Goal: Information Seeking & Learning: Find specific fact

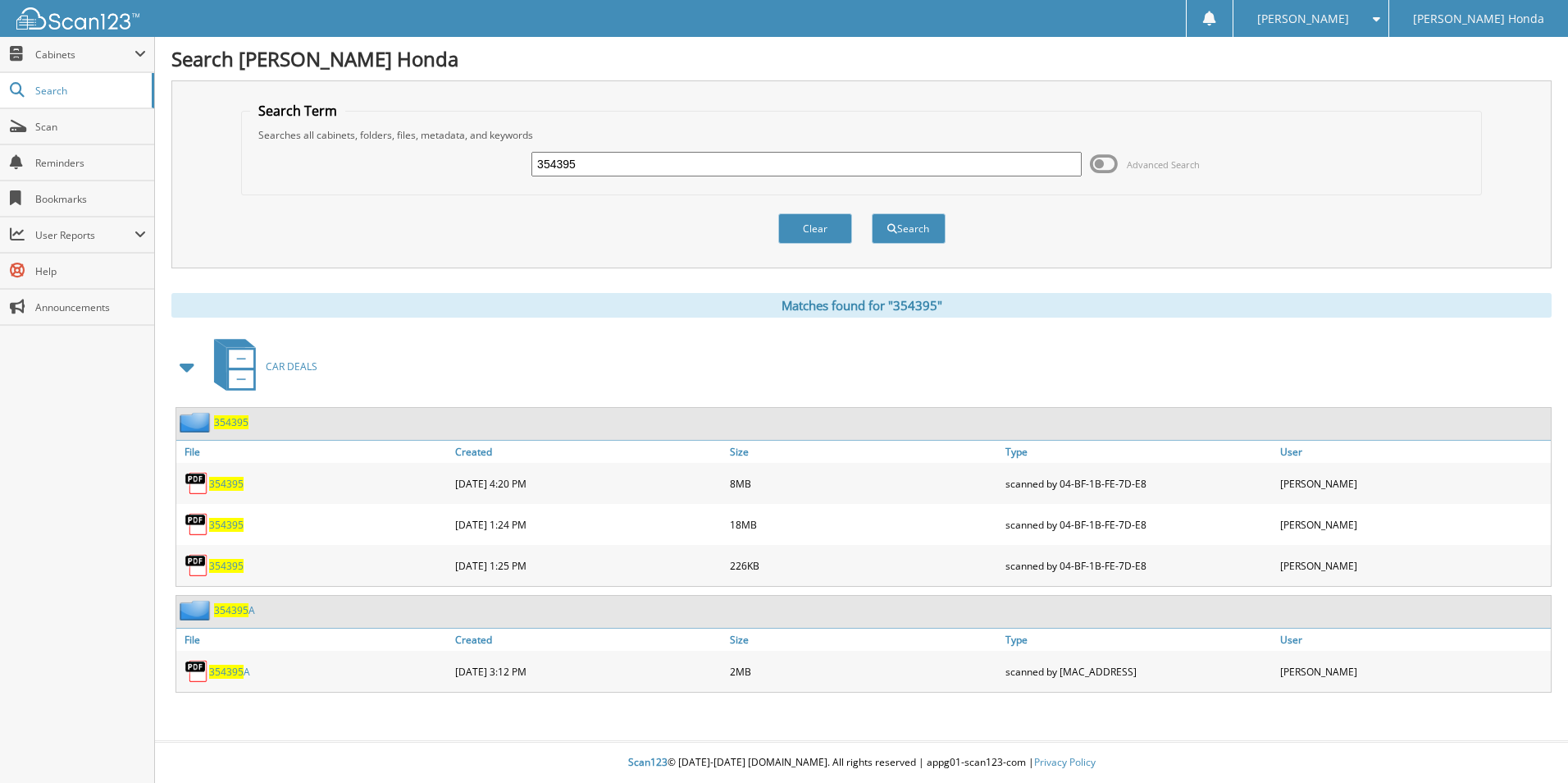
click at [602, 168] on input "354395" at bounding box center [806, 164] width 550 height 25
type input "3"
type input "178098a"
click at [872, 213] on button "Search" at bounding box center [908, 228] width 74 height 30
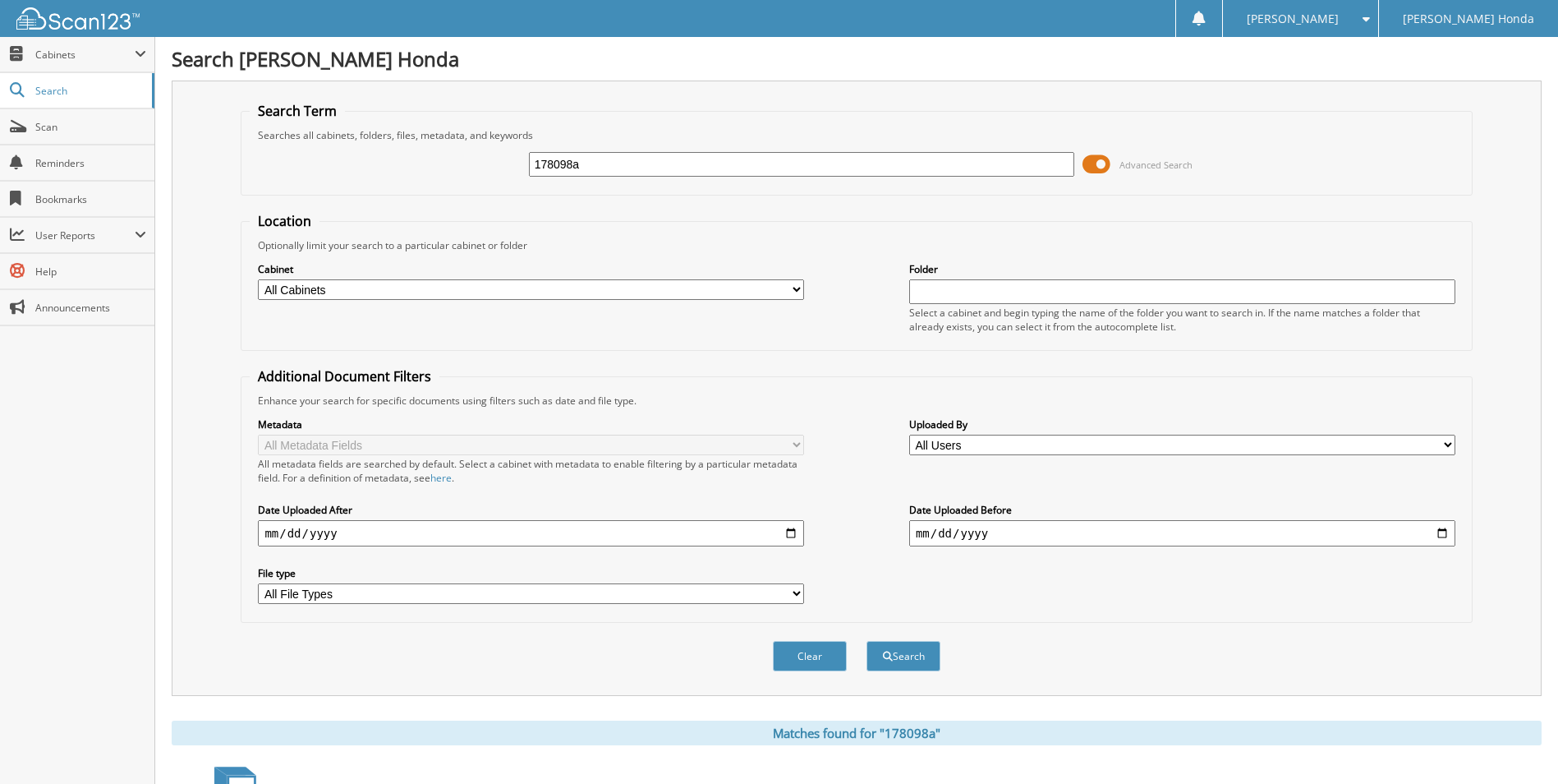
click at [608, 162] on input "178098a" at bounding box center [802, 164] width 547 height 25
type input "178098"
click at [867, 640] on button "Search" at bounding box center [903, 655] width 74 height 30
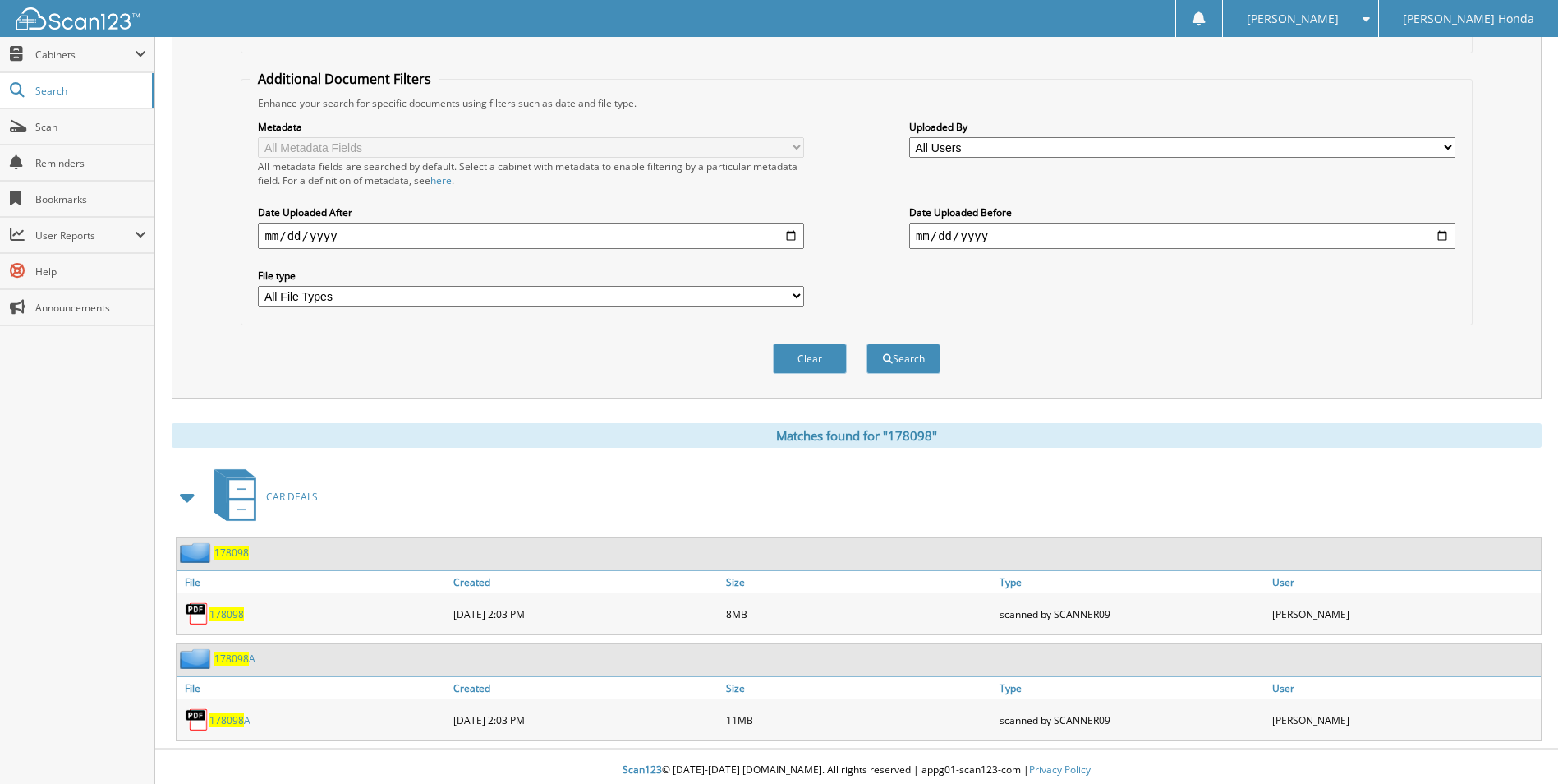
scroll to position [305, 0]
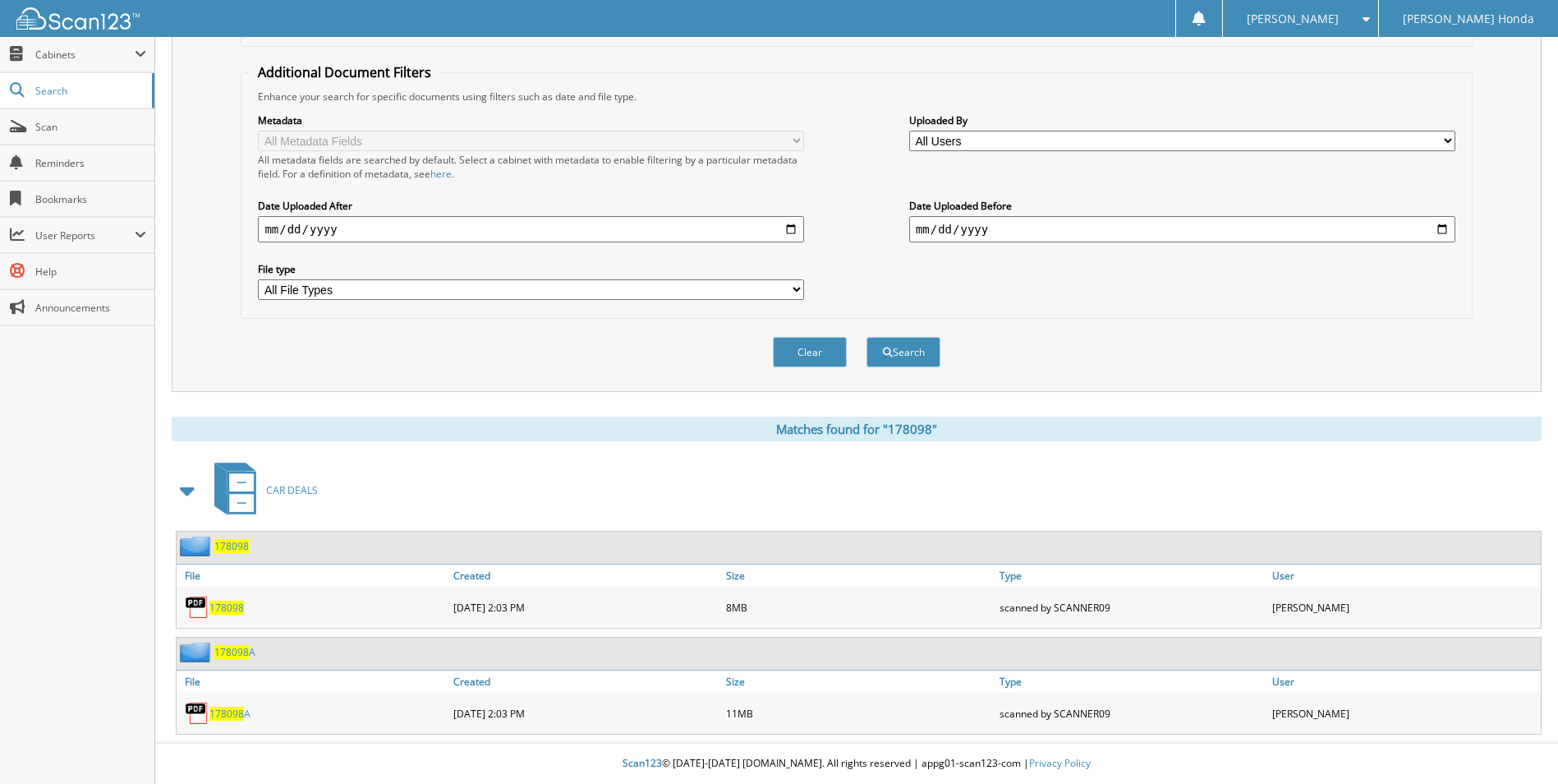
click at [234, 607] on span "178098" at bounding box center [226, 607] width 35 height 14
click at [73, 87] on span "Search" at bounding box center [89, 90] width 108 height 14
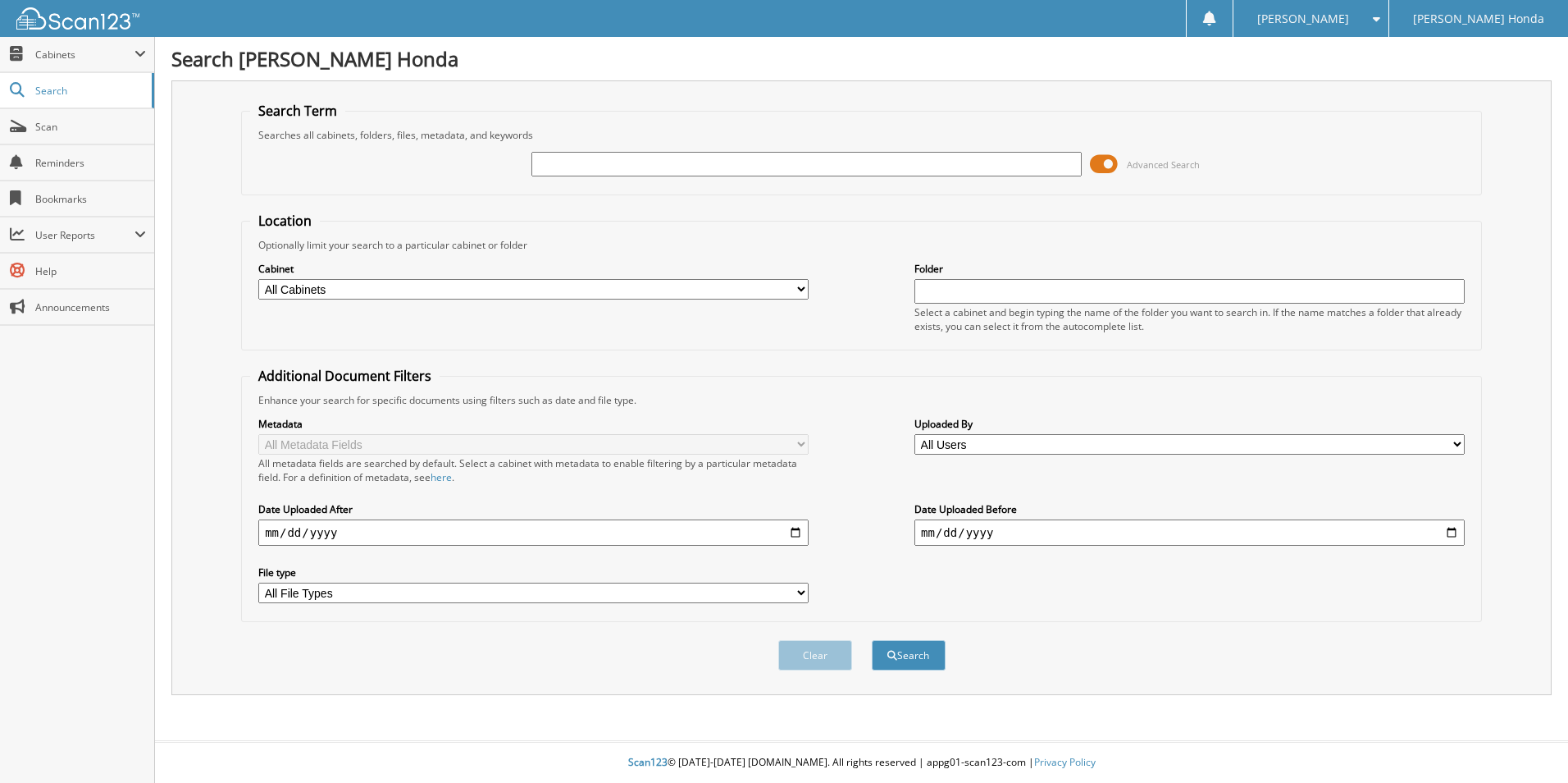
click at [1098, 162] on span at bounding box center [1103, 164] width 28 height 25
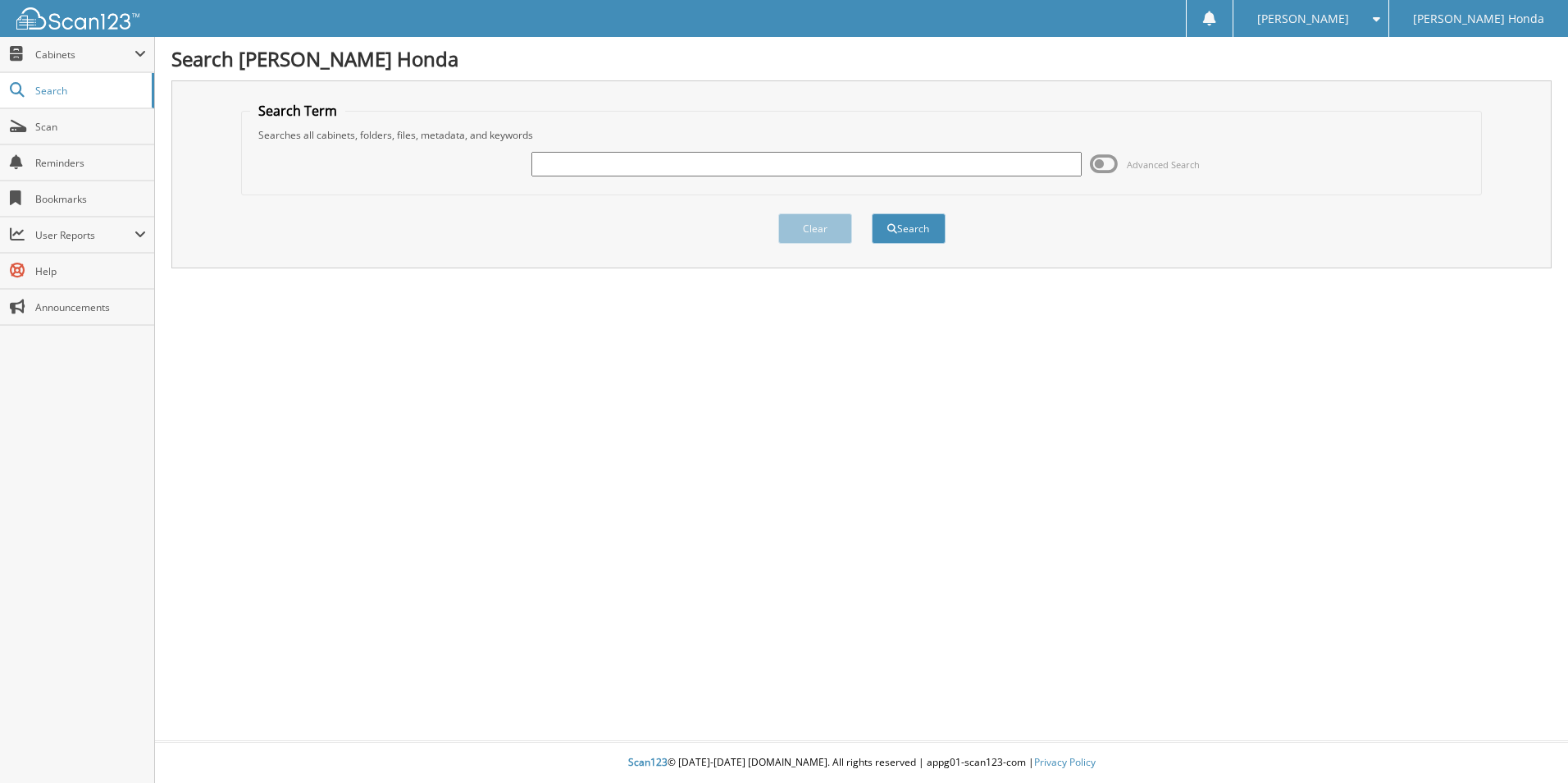
click at [656, 166] on input "text" at bounding box center [806, 164] width 550 height 25
type input "571834"
click at [872, 213] on button "Search" at bounding box center [908, 228] width 74 height 30
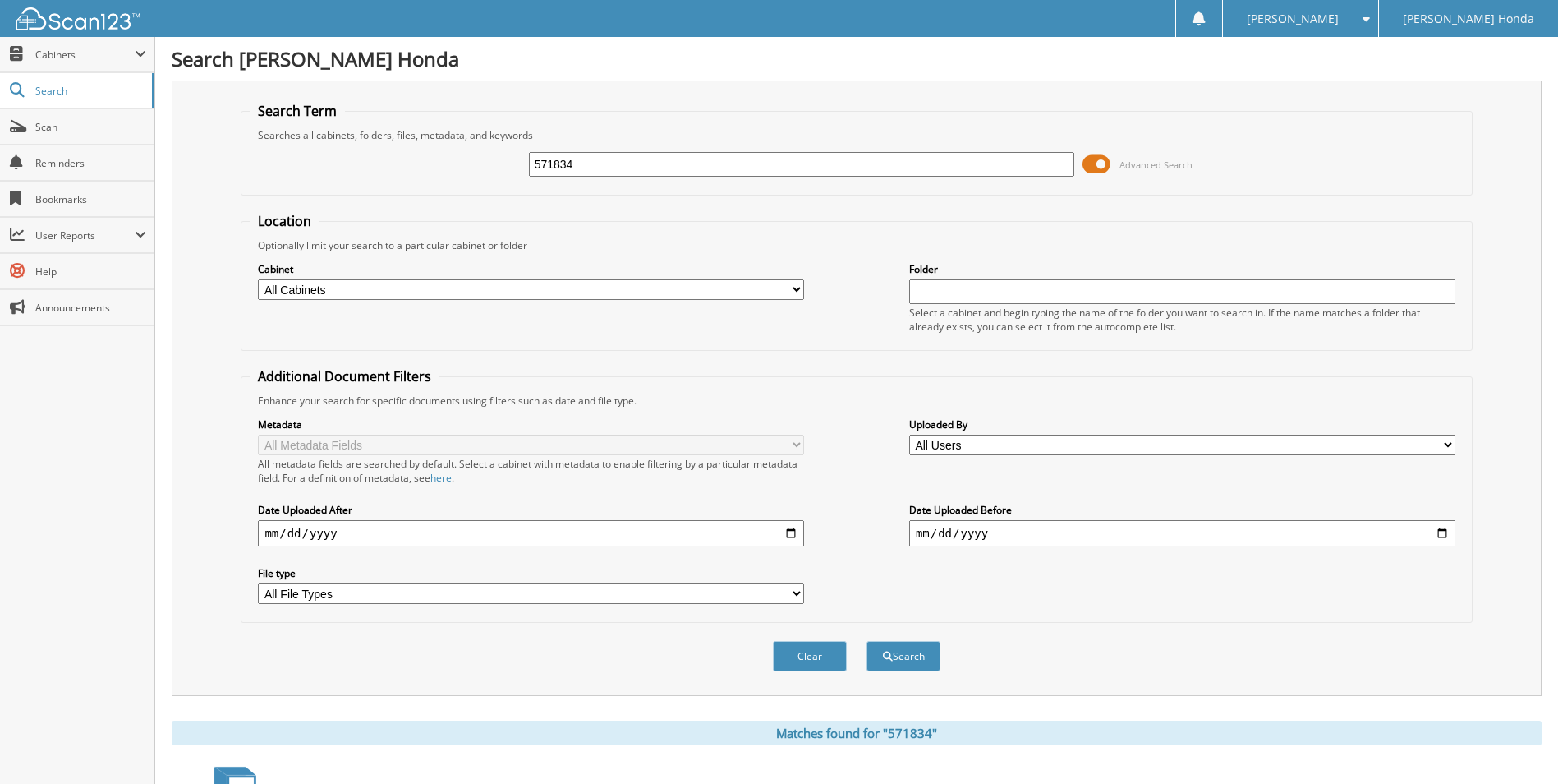
click at [1093, 171] on span at bounding box center [1096, 164] width 28 height 25
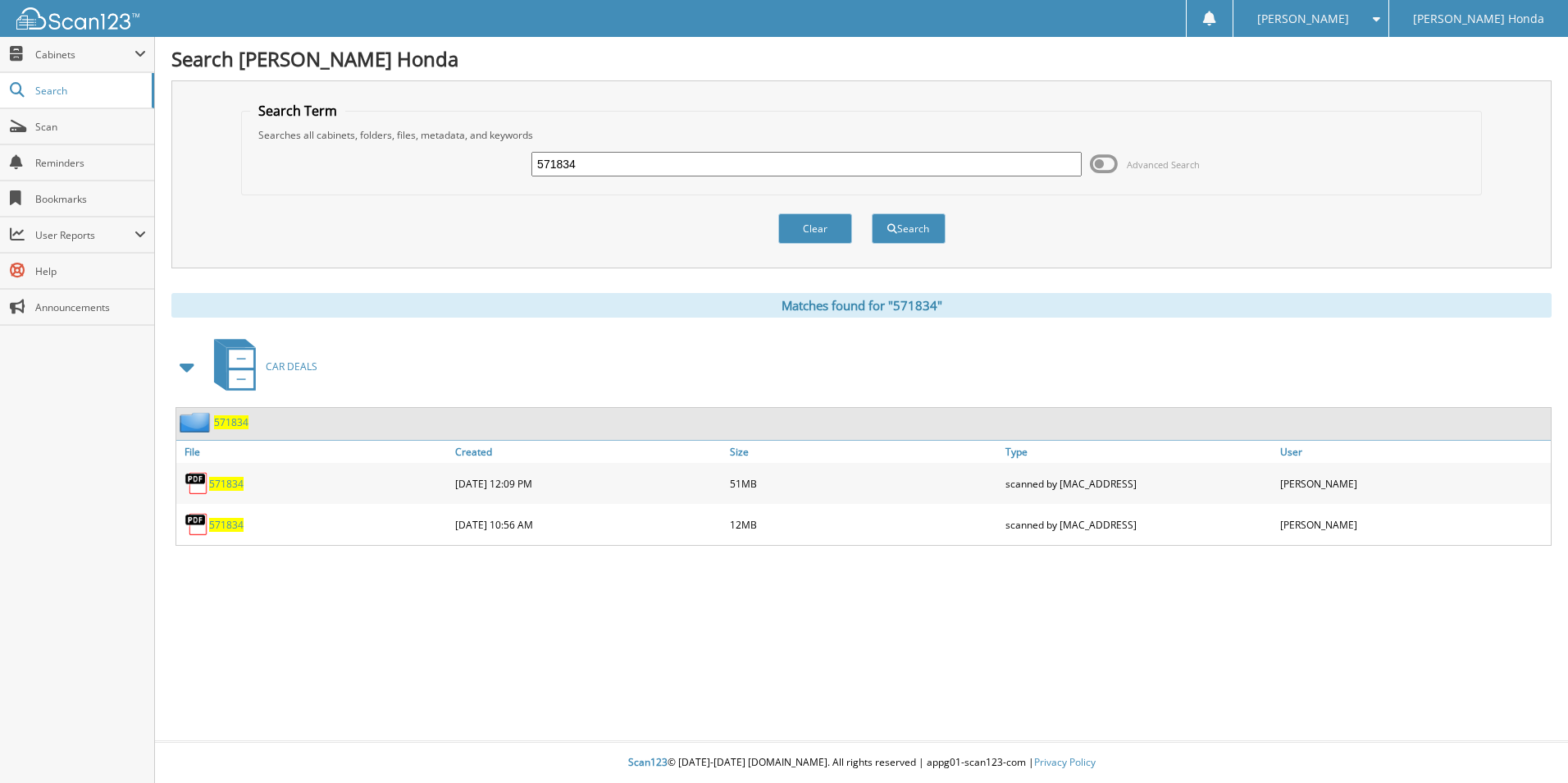
click at [242, 524] on span "571834" at bounding box center [226, 524] width 35 height 14
drag, startPoint x: 710, startPoint y: 167, endPoint x: 0, endPoint y: 243, distance: 714.1
click at [0, 246] on html "Michelle H. Settings Logout Gerald Jones Honda Close Cabinets My Company Search…" at bounding box center [784, 392] width 1568 height 783
